Goal: Task Accomplishment & Management: Use online tool/utility

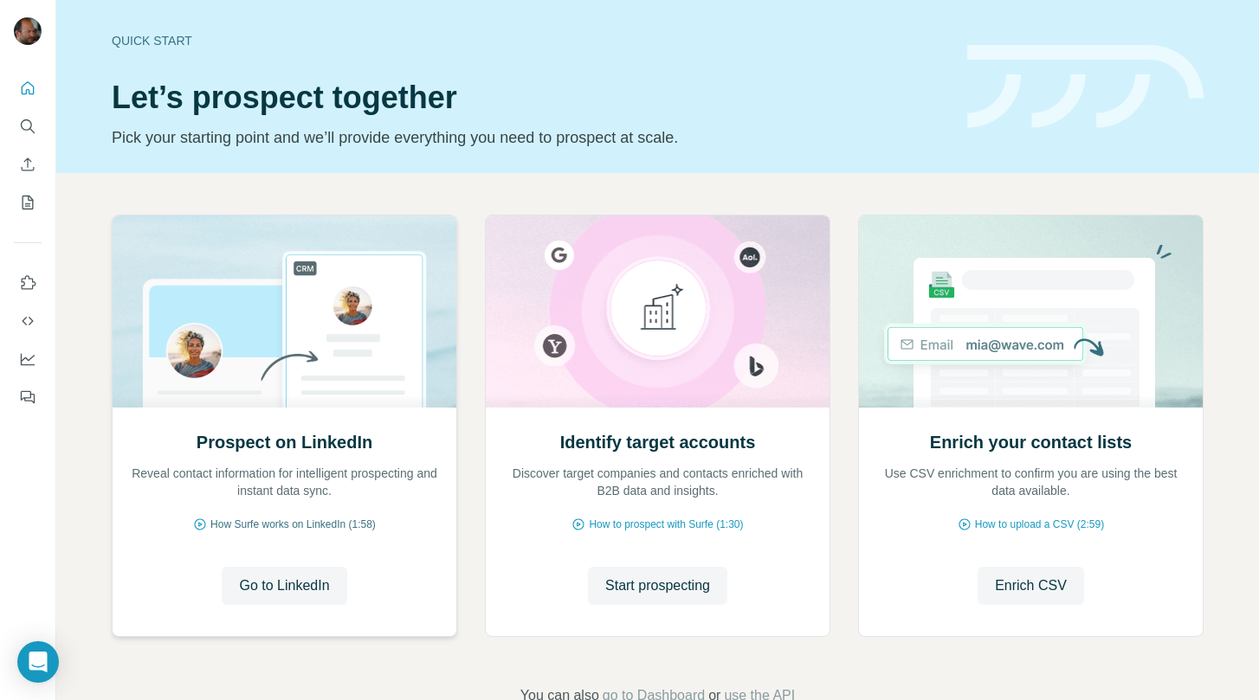
click at [294, 525] on span "How Surfe works on LinkedIn (1:58)" at bounding box center [292, 525] width 165 height 16
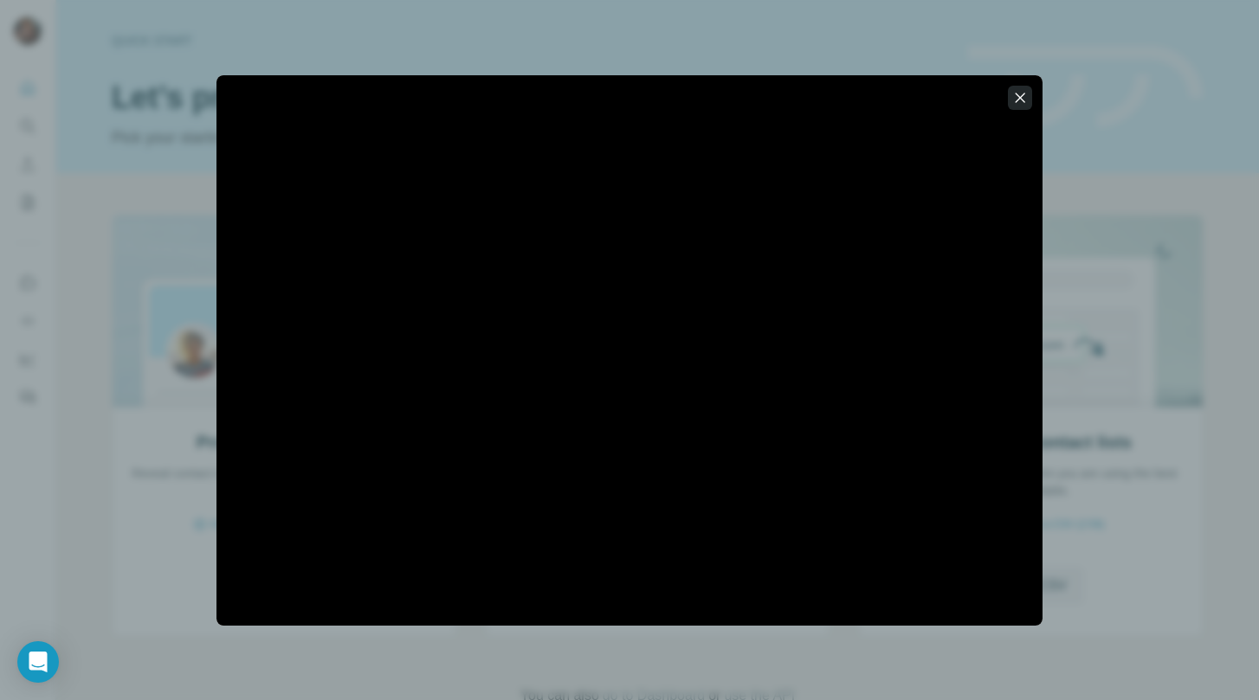
click at [1017, 100] on icon "button" at bounding box center [1019, 97] width 17 height 17
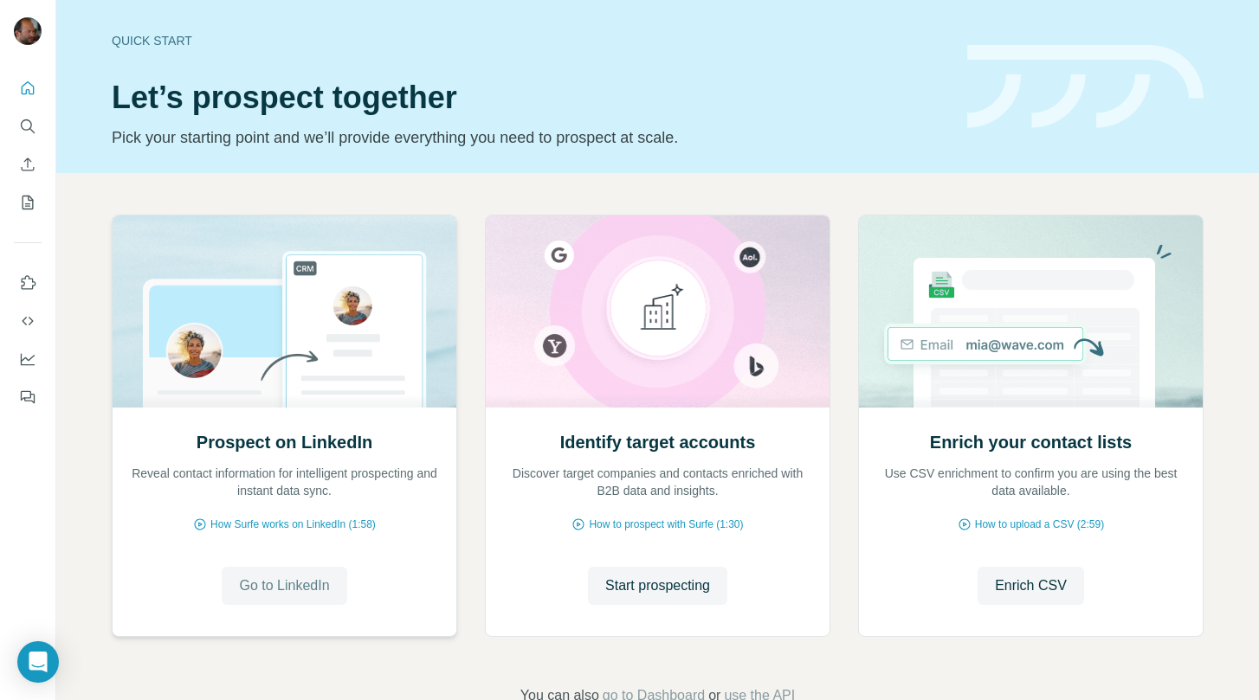
click at [284, 588] on span "Go to LinkedIn" at bounding box center [284, 586] width 90 height 21
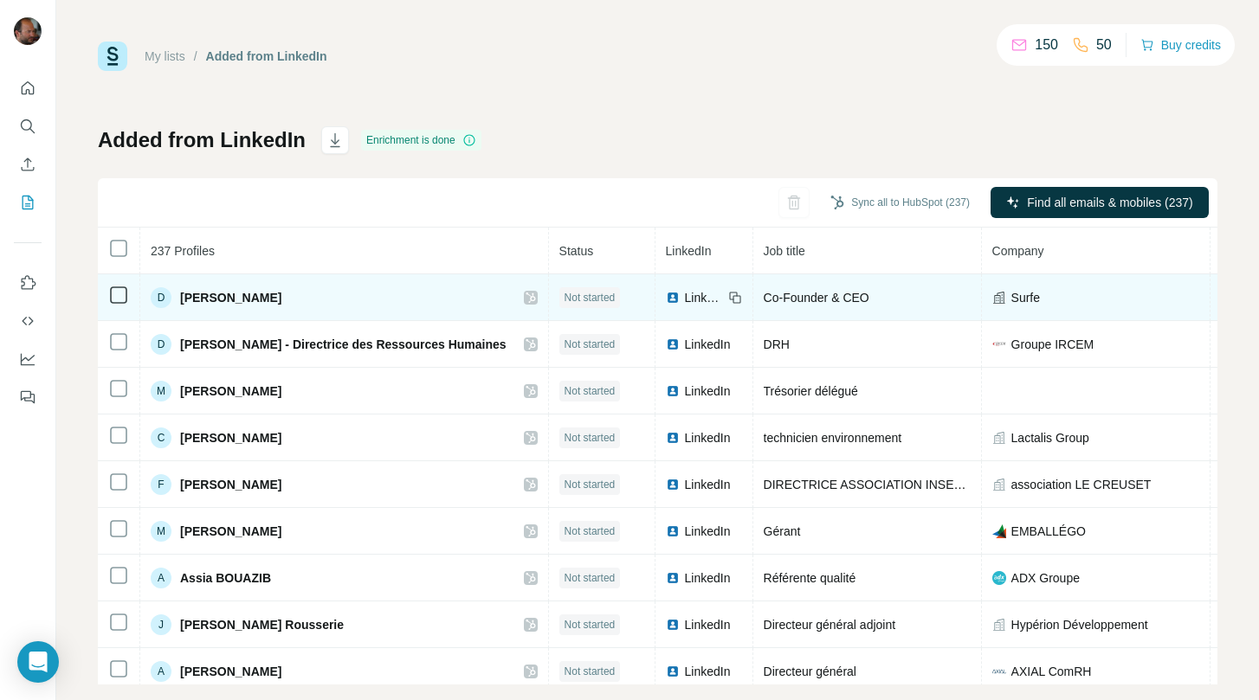
click at [128, 294] on icon at bounding box center [118, 295] width 21 height 21
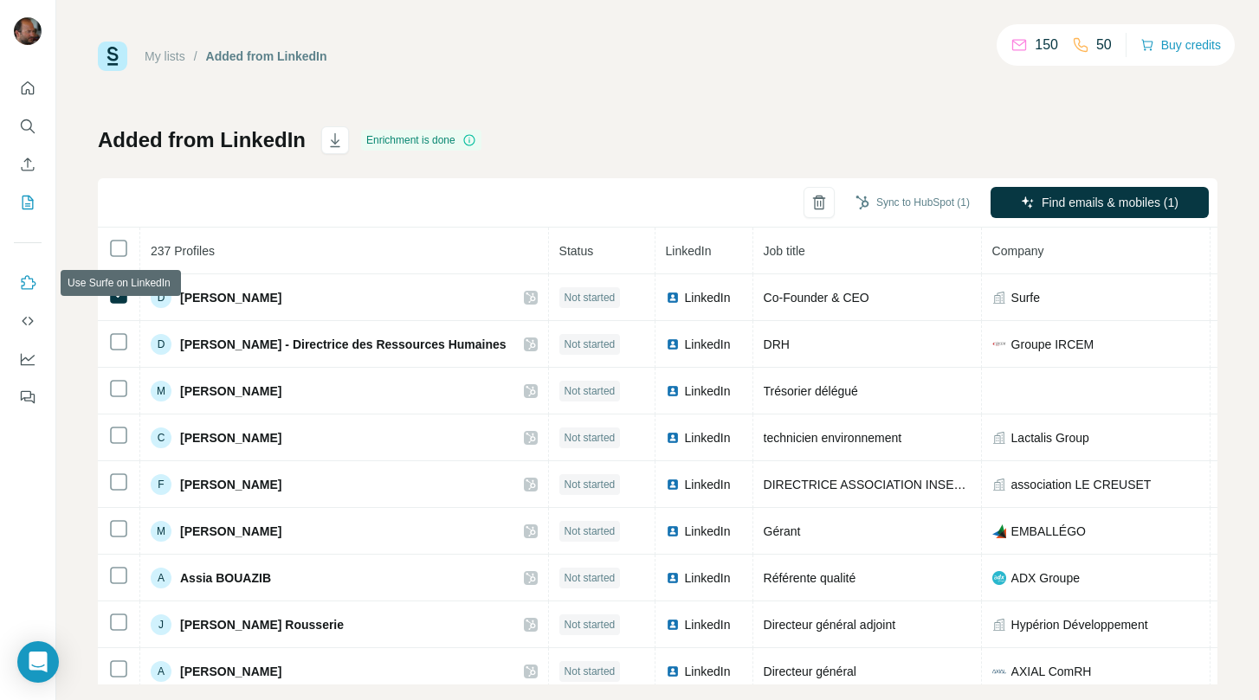
click at [26, 279] on icon "Use Surfe on LinkedIn" at bounding box center [27, 282] width 17 height 17
click at [28, 277] on icon "Use Surfe on LinkedIn" at bounding box center [27, 282] width 17 height 17
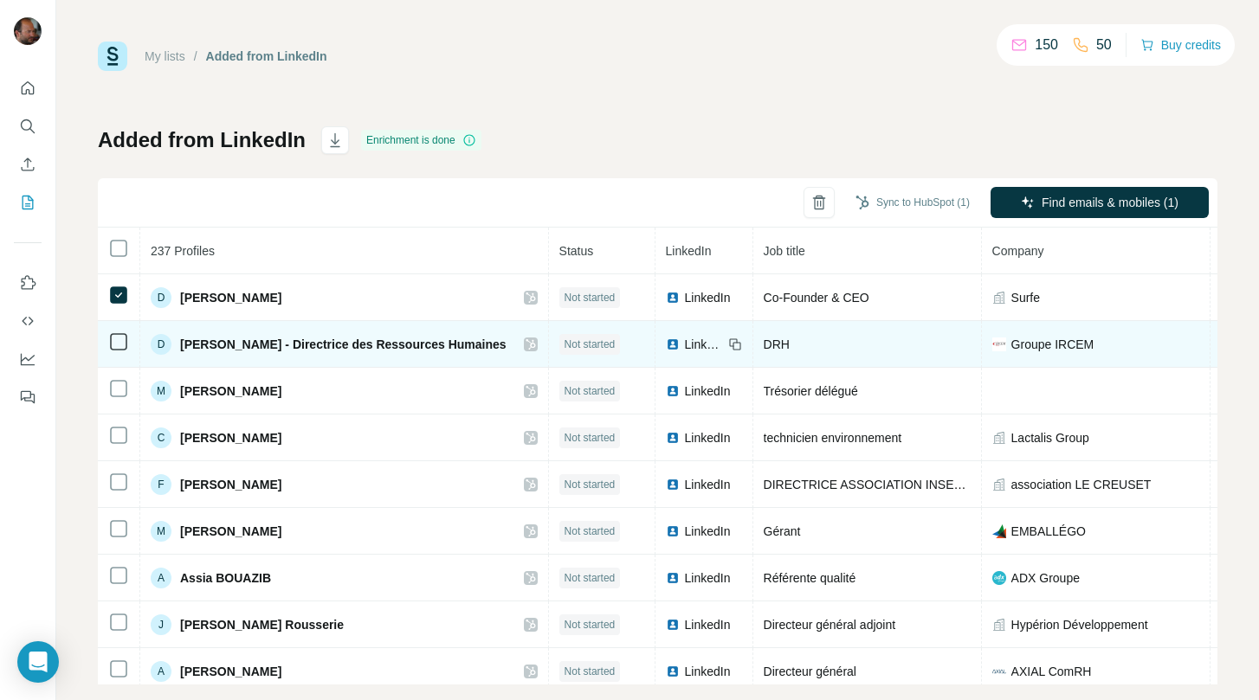
click at [742, 344] on icon at bounding box center [735, 345] width 14 height 14
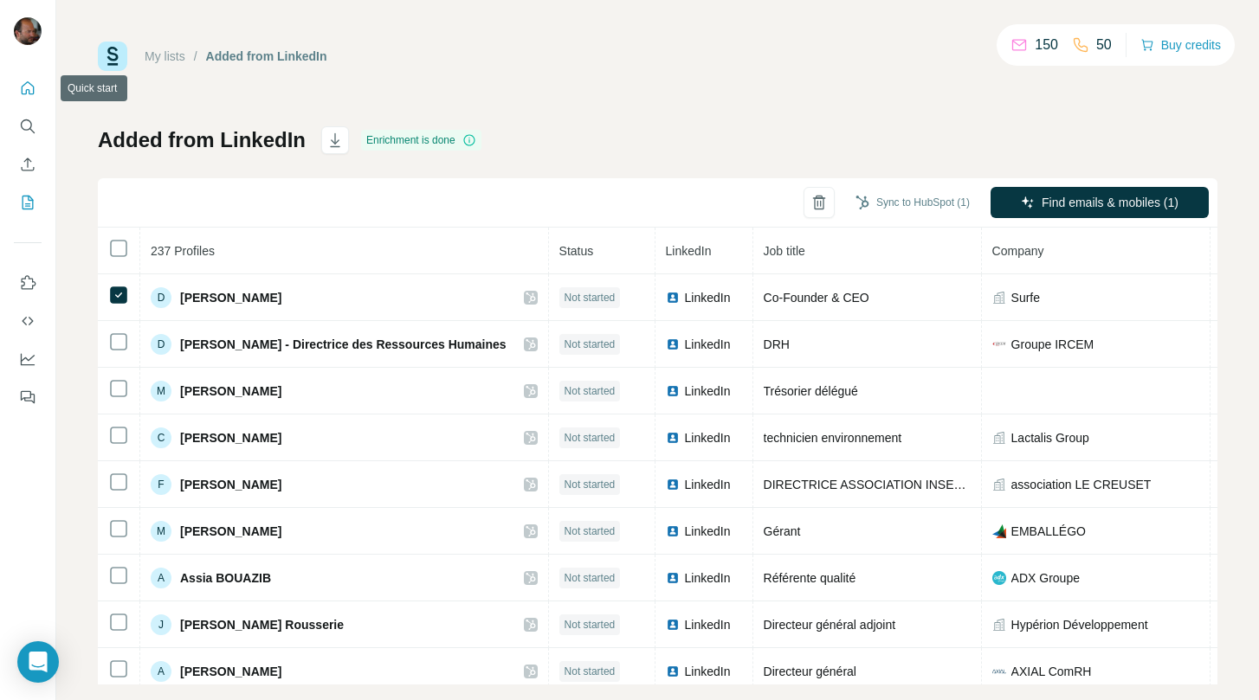
click at [28, 87] on icon "Quick start" at bounding box center [27, 88] width 17 height 17
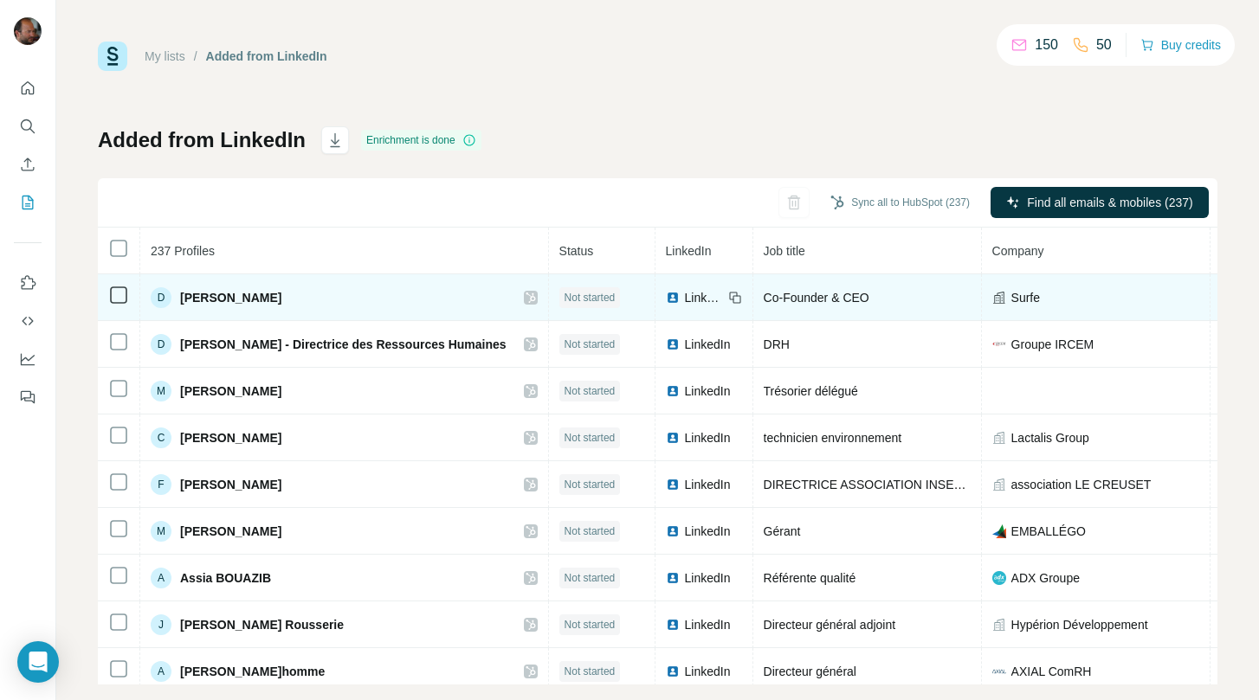
click at [383, 287] on div "D David Chevalier" at bounding box center [344, 297] width 387 height 21
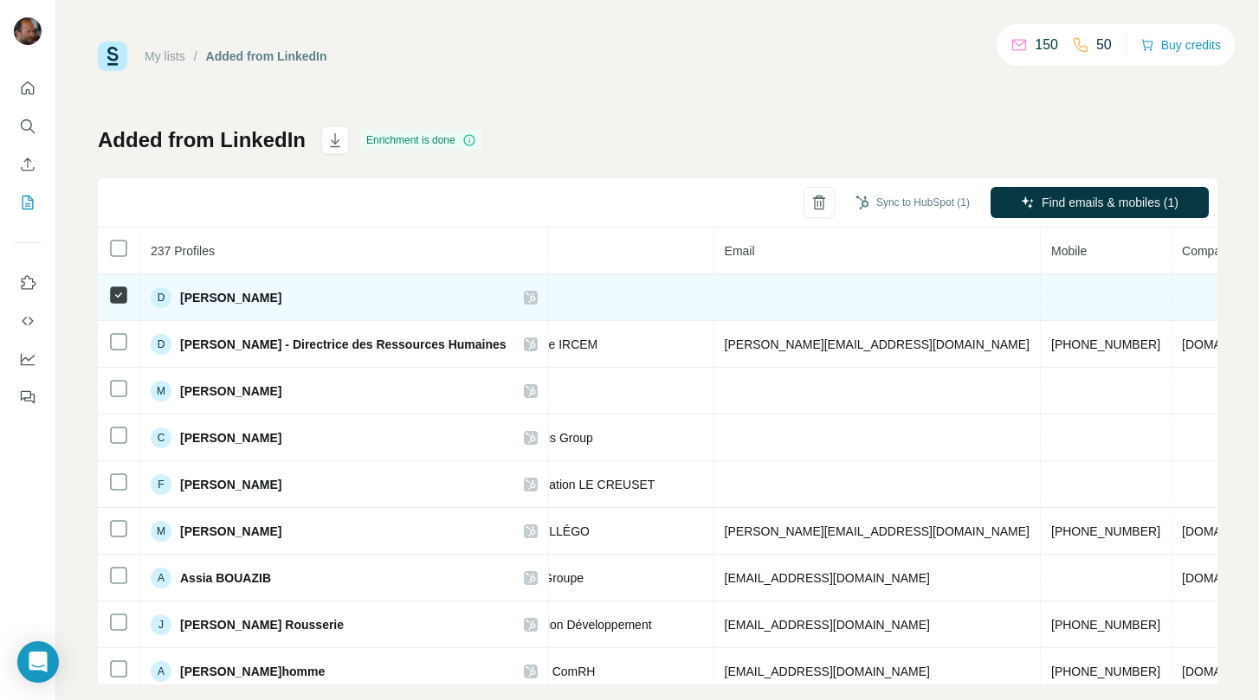
scroll to position [0, 642]
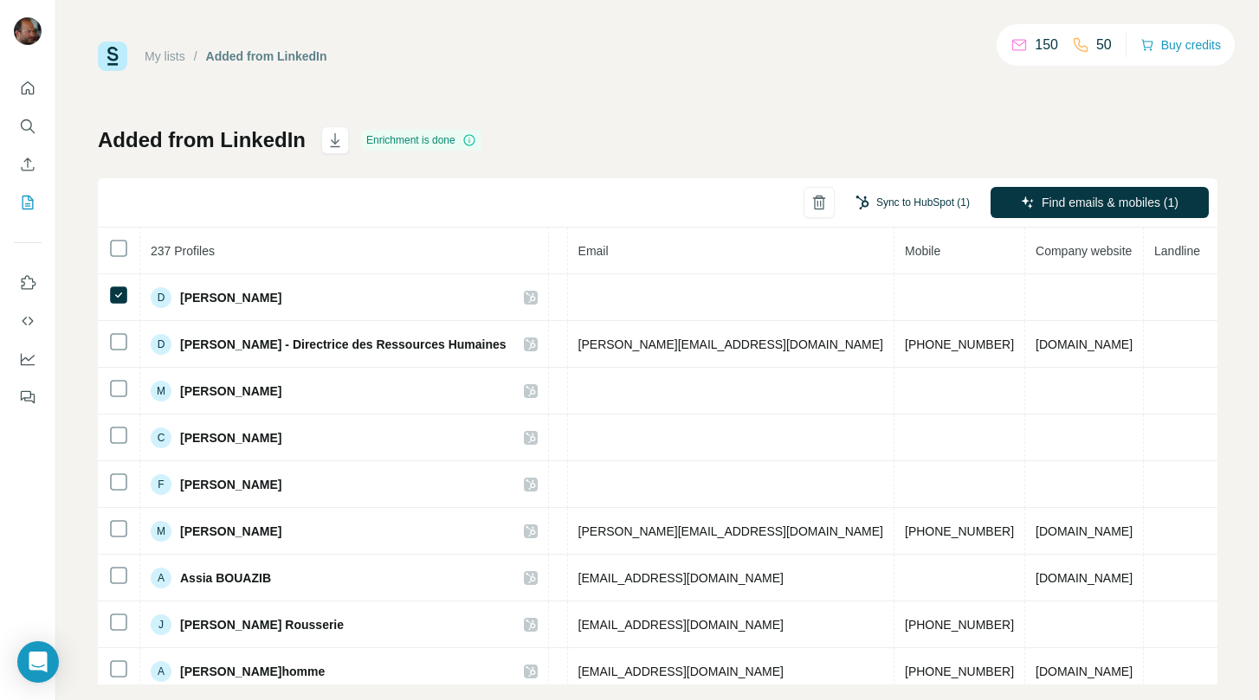
click at [905, 203] on button "Sync to HubSpot (1)" at bounding box center [912, 203] width 138 height 26
click at [884, 133] on div "Added from LinkedIn Enrichment is done Sync to HubSpot (1) Find emails & mobile…" at bounding box center [657, 405] width 1119 height 558
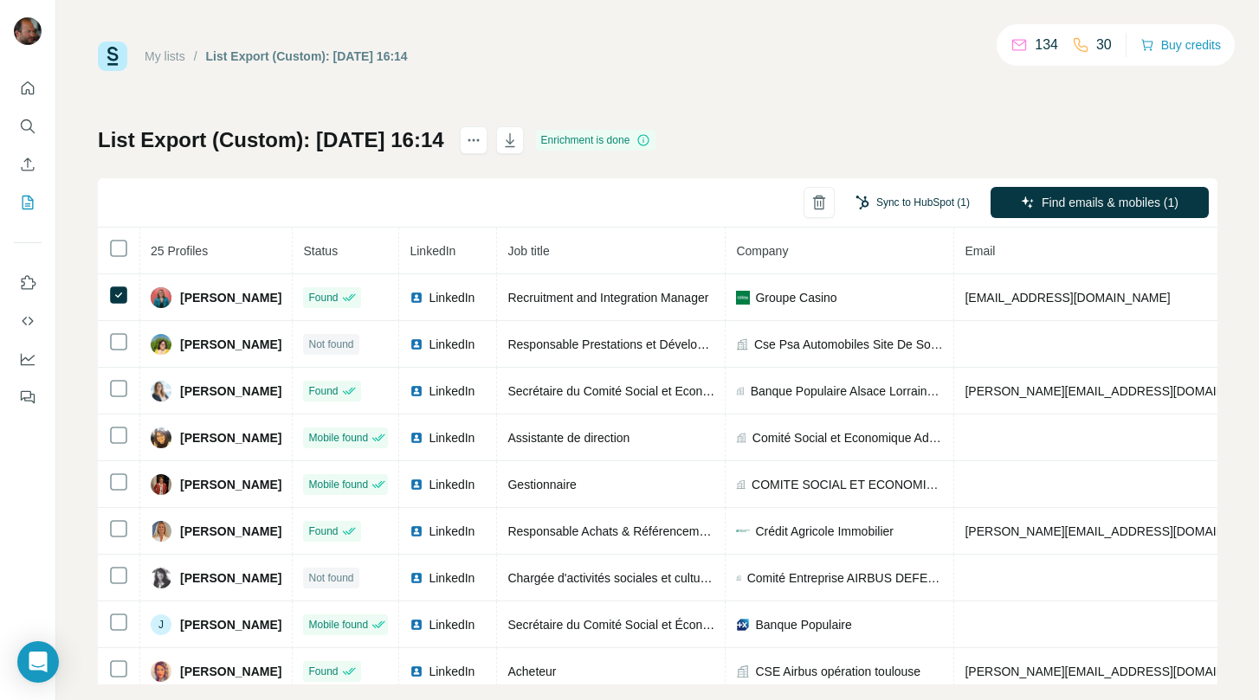
click at [899, 199] on button "Sync to HubSpot (1)" at bounding box center [912, 203] width 138 height 26
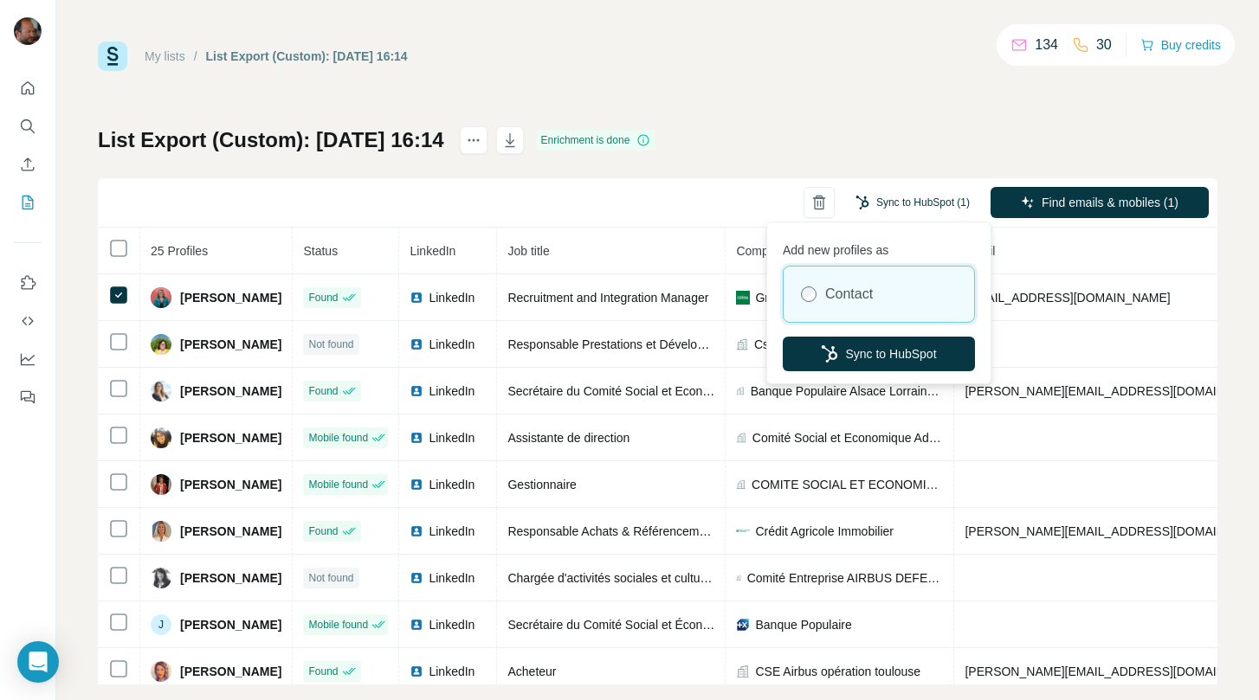
click at [899, 199] on button "Sync to HubSpot (1)" at bounding box center [912, 203] width 138 height 26
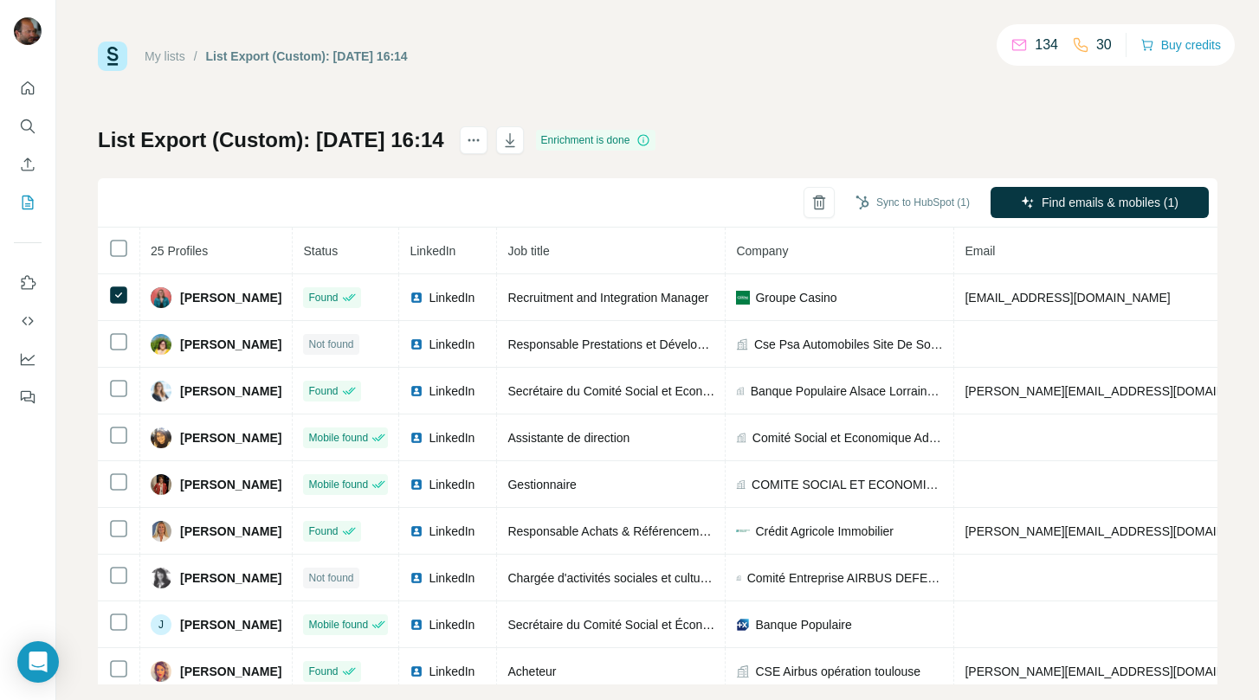
click at [899, 136] on div "List Export (Custom): 01/09/2025 16:14 Enrichment is done Sync to HubSpot (1) F…" at bounding box center [657, 405] width 1119 height 558
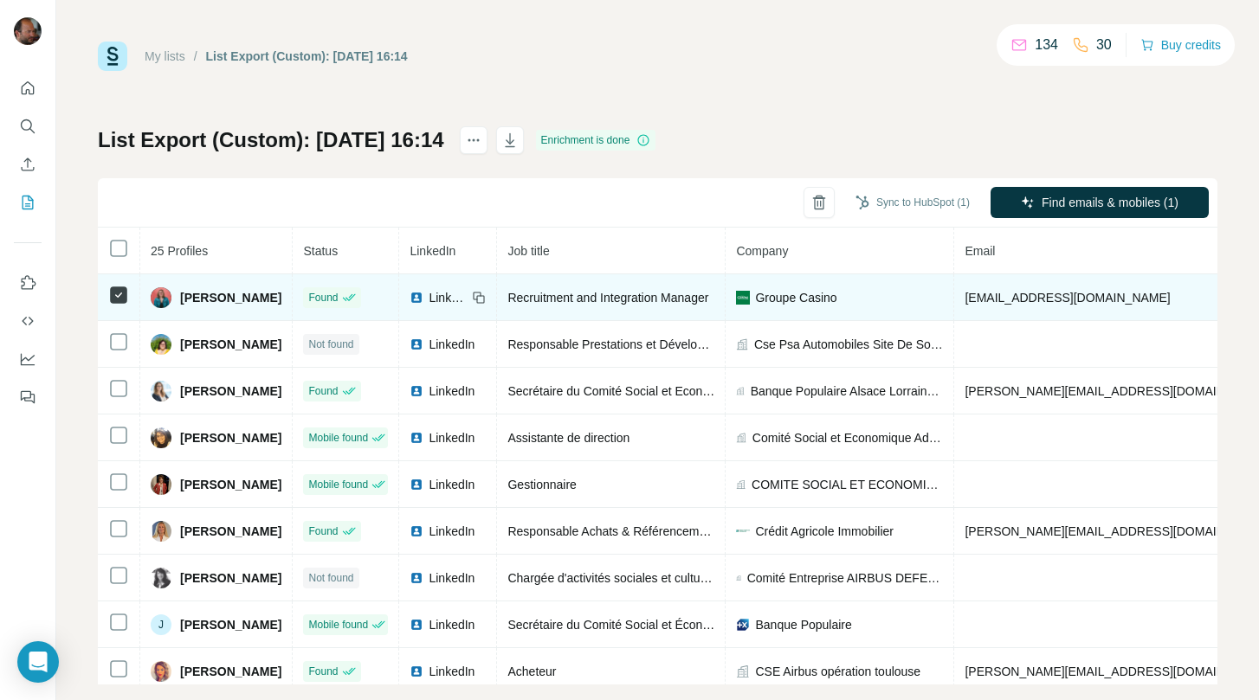
click at [485, 295] on icon at bounding box center [481, 299] width 8 height 8
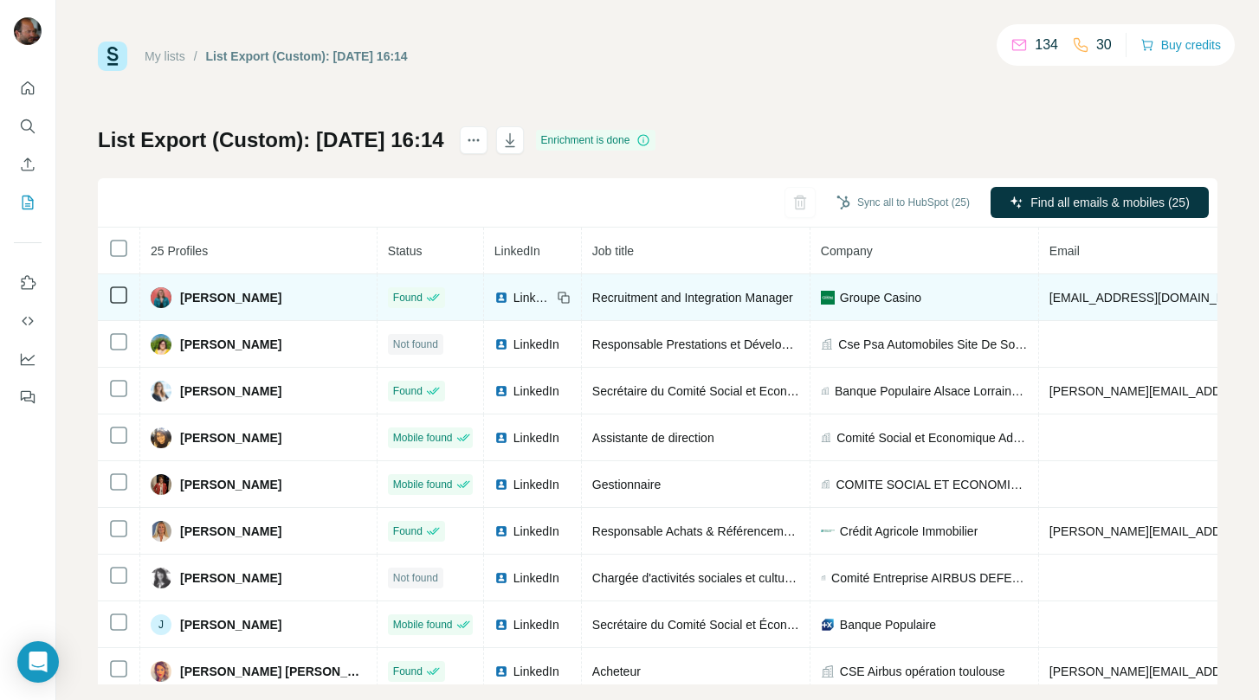
click at [534, 299] on span "LinkedIn" at bounding box center [532, 297] width 38 height 17
